Goal: Task Accomplishment & Management: Manage account settings

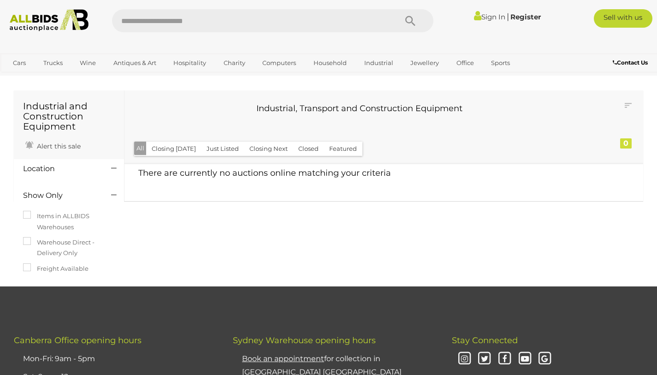
click at [486, 15] on link "Sign In" at bounding box center [489, 16] width 31 height 9
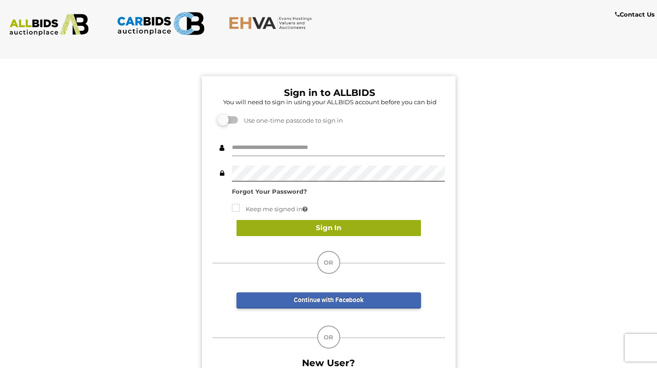
type input "******"
click at [329, 224] on button "Sign In" at bounding box center [328, 228] width 184 height 16
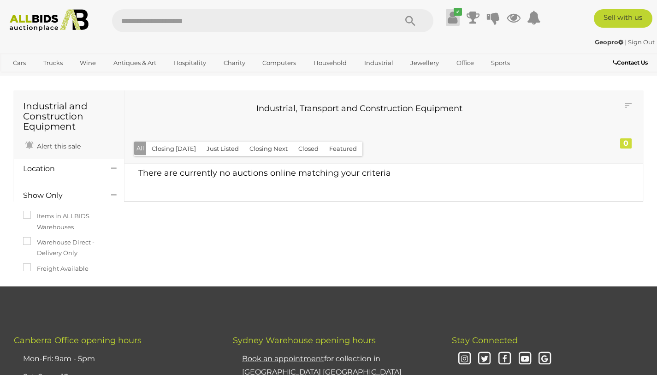
click at [451, 17] on icon at bounding box center [453, 17] width 10 height 17
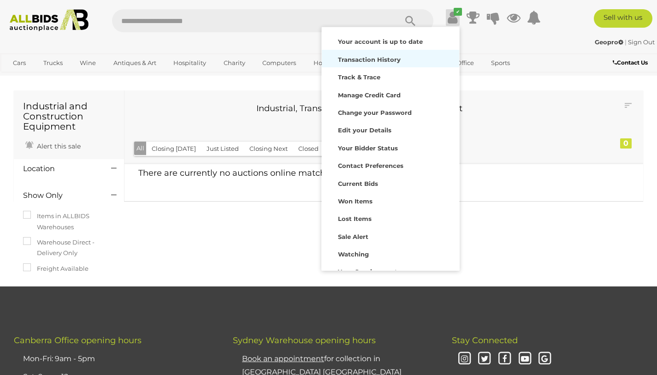
click at [393, 57] on strong "Transaction History" at bounding box center [369, 59] width 63 height 7
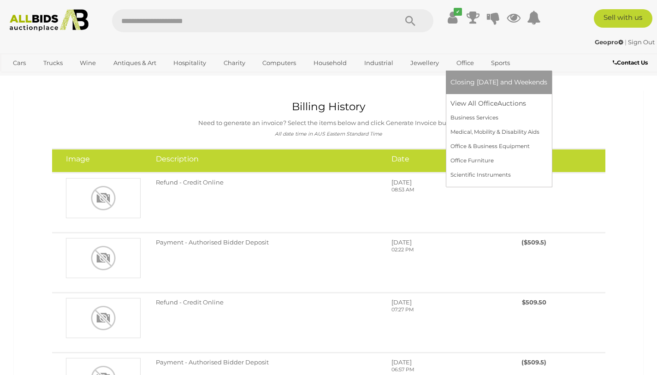
click at [523, 82] on span "Closing [DATE] and Weekends" at bounding box center [498, 82] width 97 height 8
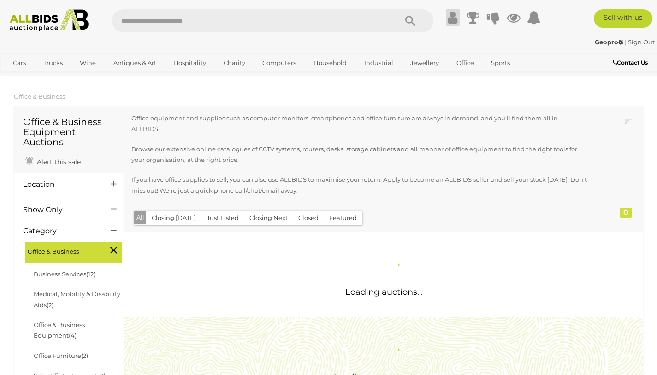
click at [448, 16] on icon at bounding box center [453, 17] width 10 height 17
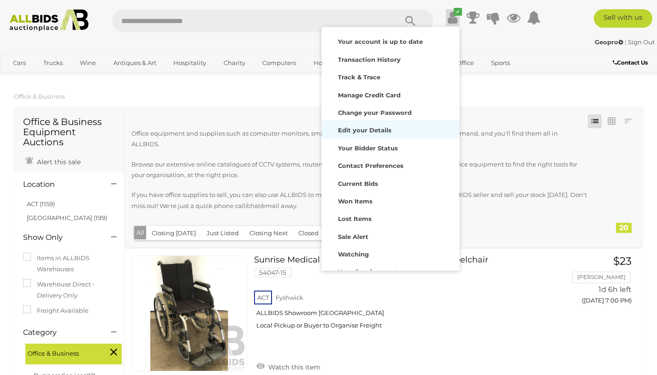
click at [358, 129] on strong "Edit your Details" at bounding box center [364, 129] width 53 height 7
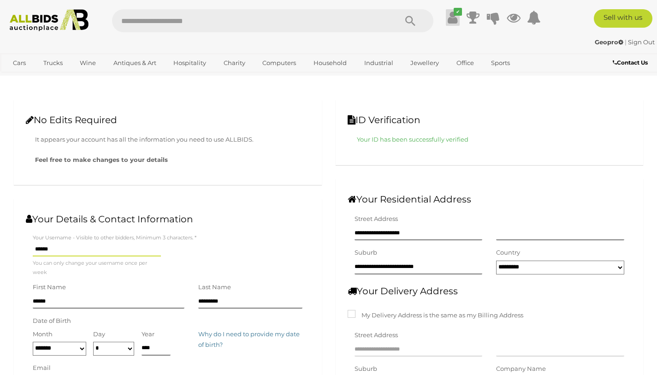
click at [454, 14] on icon "✔" at bounding box center [458, 12] width 8 height 8
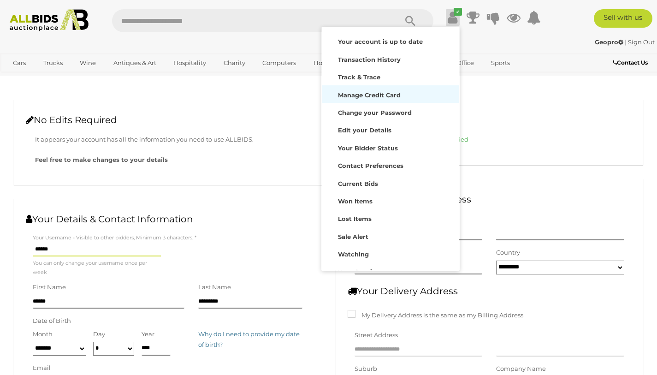
click at [383, 92] on strong "Manage Credit Card" at bounding box center [369, 94] width 63 height 7
